Goal: Information Seeking & Learning: Compare options

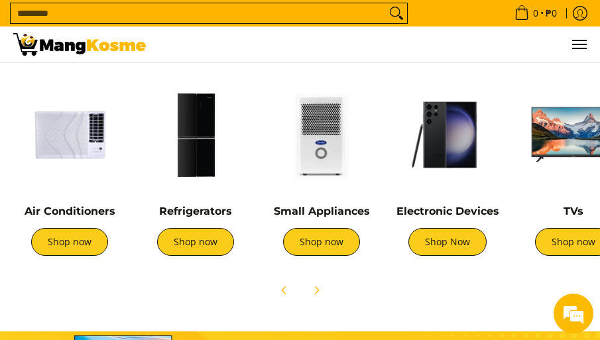
scroll to position [442, 0]
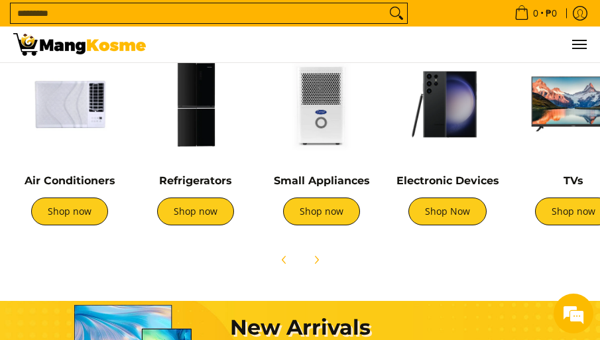
click at [202, 128] on img at bounding box center [195, 104] width 113 height 113
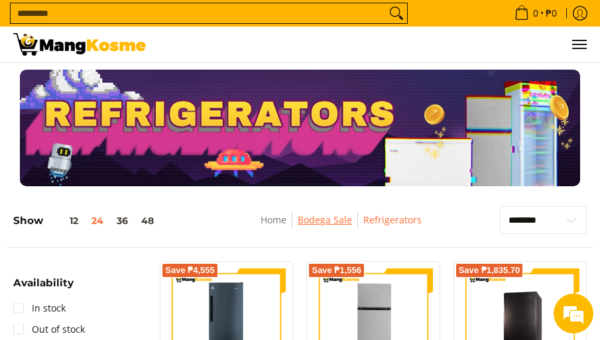
click at [339, 220] on link "Bodega Sale" at bounding box center [325, 220] width 54 height 13
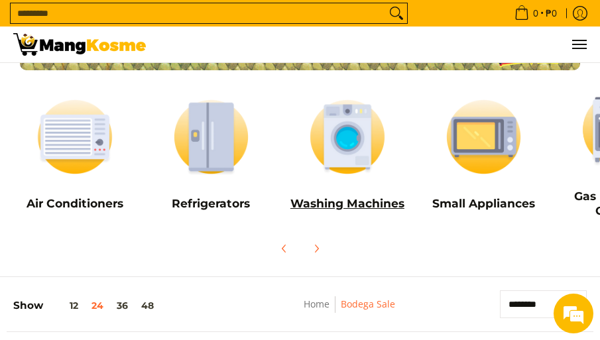
scroll to position [111, 0]
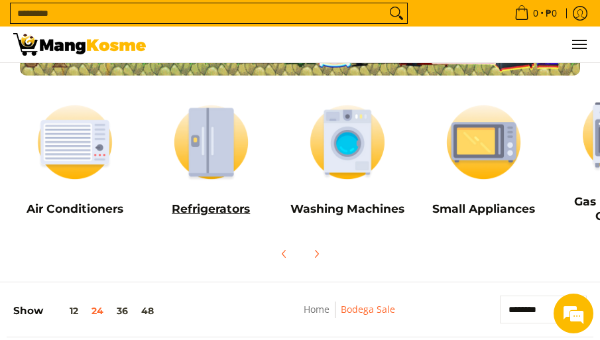
click at [224, 167] on img at bounding box center [211, 142] width 123 height 92
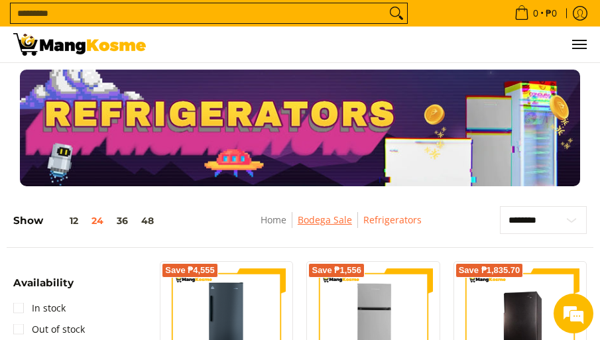
click at [315, 221] on link "Bodega Sale" at bounding box center [325, 220] width 54 height 13
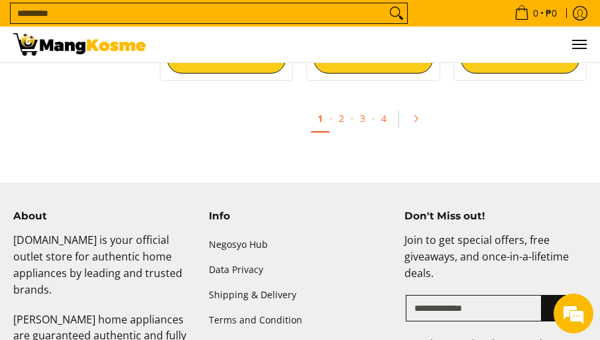
scroll to position [2653, 0]
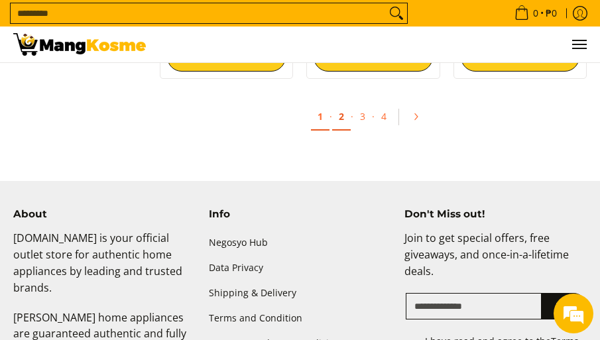
click at [341, 103] on link "2" at bounding box center [341, 116] width 19 height 27
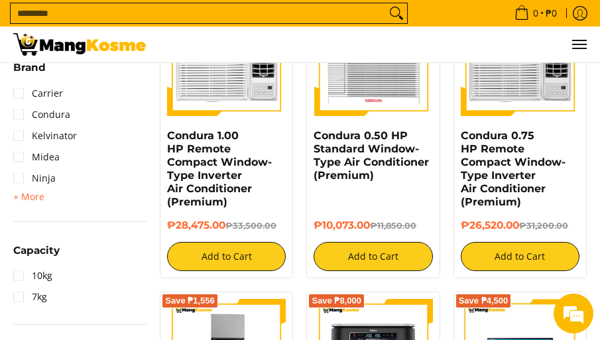
scroll to position [332, 0]
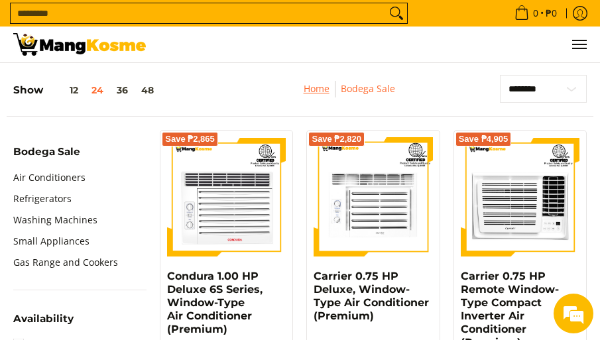
click at [318, 95] on link "Home" at bounding box center [317, 88] width 26 height 13
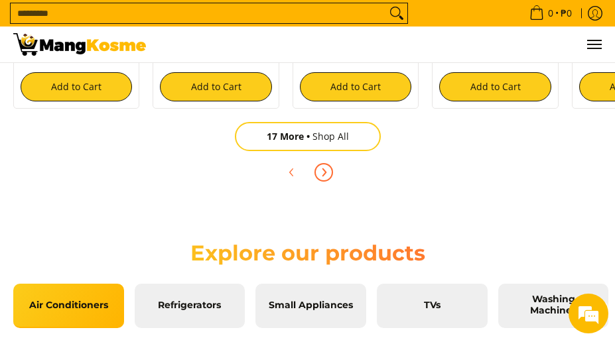
click at [324, 171] on icon "Next" at bounding box center [323, 171] width 3 height 7
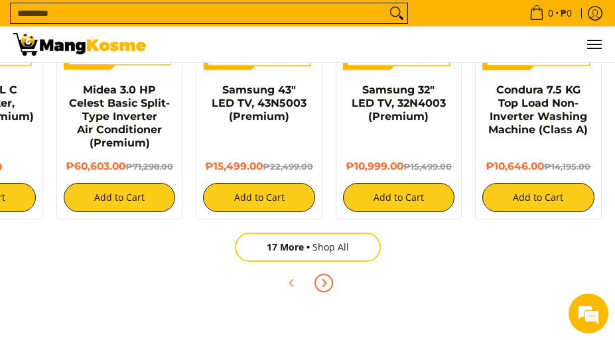
click at [324, 286] on icon "Next" at bounding box center [323, 282] width 3 height 7
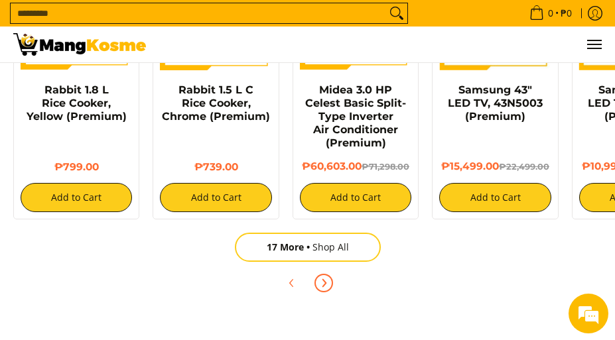
click at [324, 284] on icon "Next" at bounding box center [323, 283] width 11 height 11
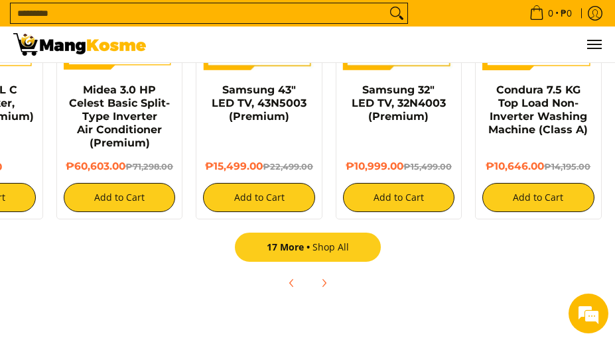
click at [324, 251] on link "17 More Shop All" at bounding box center [308, 247] width 146 height 29
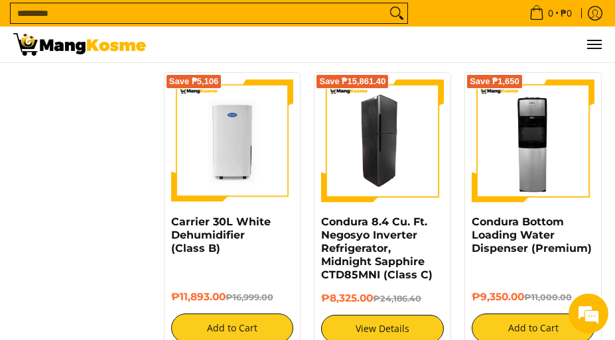
click at [397, 137] on img at bounding box center [382, 141] width 123 height 123
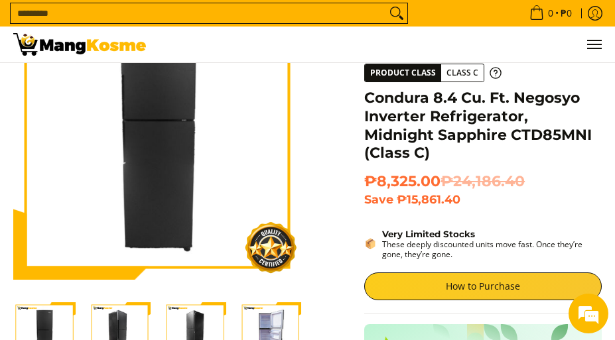
scroll to position [221, 0]
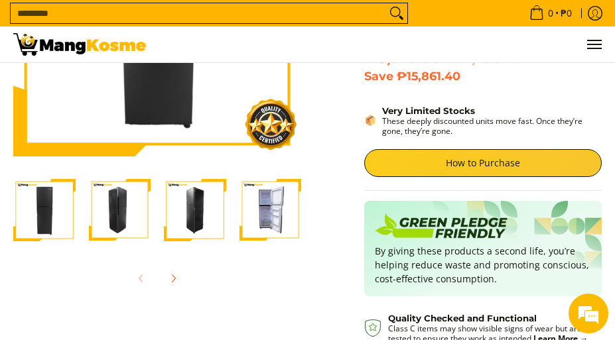
click at [265, 226] on img "Condura 8.4 Cu. Ft. Negosyo Inverter Refrigerator, Midnight Sapphire CTD85MNI (…" at bounding box center [270, 210] width 62 height 62
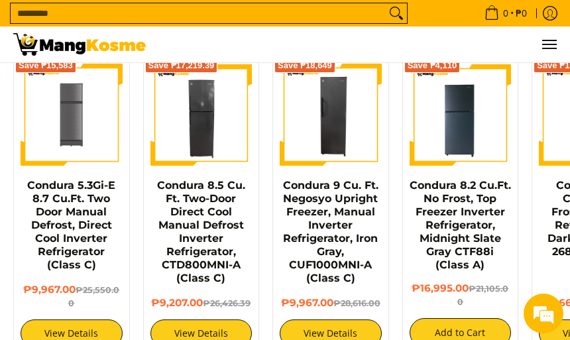
scroll to position [1143, 0]
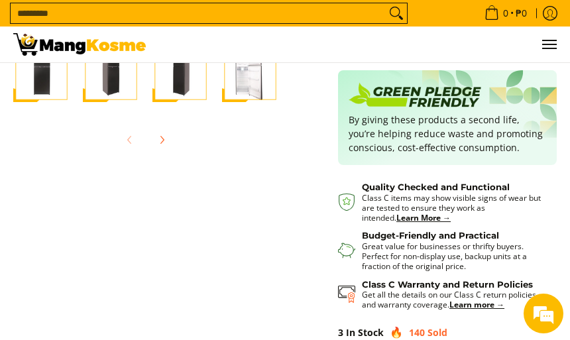
scroll to position [221, 0]
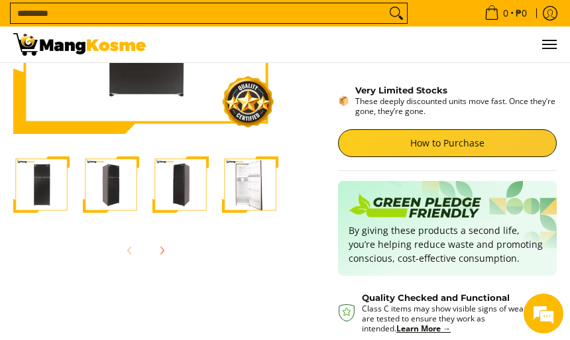
click at [248, 184] on img "Condura 8.7 Cu. Ft. No Frost Inverter Refrigerator, Dark Inox CNF-268i (Class C…" at bounding box center [250, 185] width 56 height 56
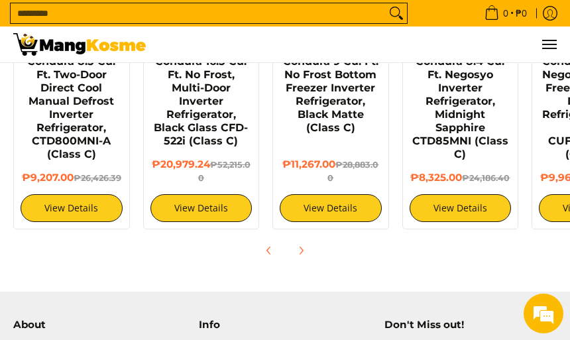
scroll to position [1216, 0]
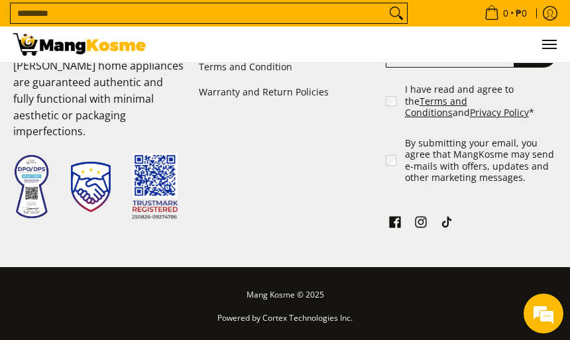
scroll to position [1585, 0]
